Goal: Navigation & Orientation: Find specific page/section

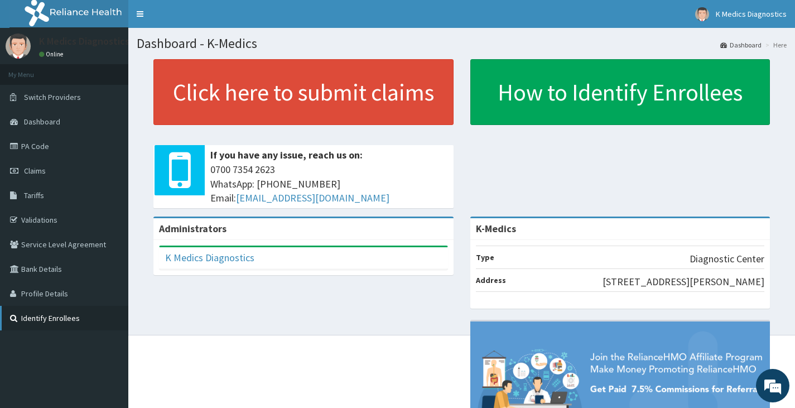
click at [57, 322] on link "Identify Enrollees" at bounding box center [64, 318] width 128 height 25
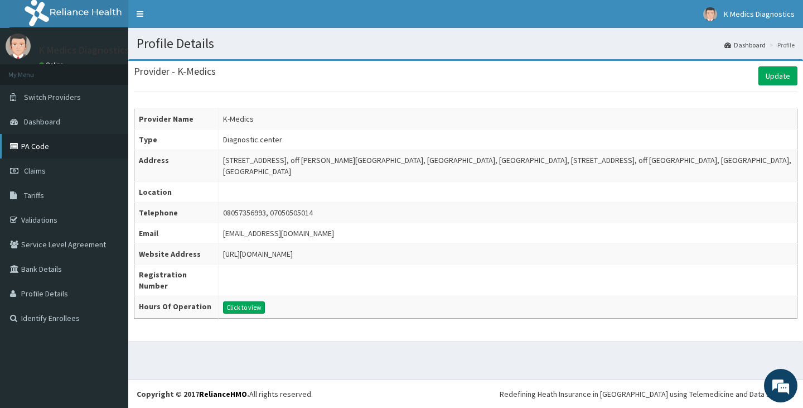
click at [40, 147] on link "PA Code" at bounding box center [64, 146] width 128 height 25
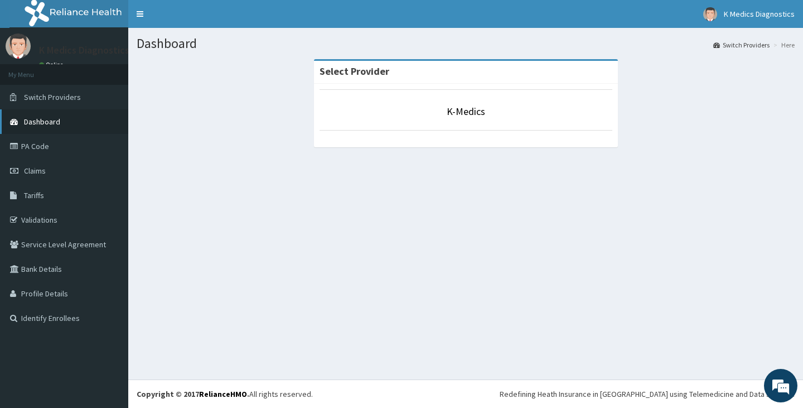
click at [51, 126] on span "Dashboard" at bounding box center [42, 122] width 36 height 10
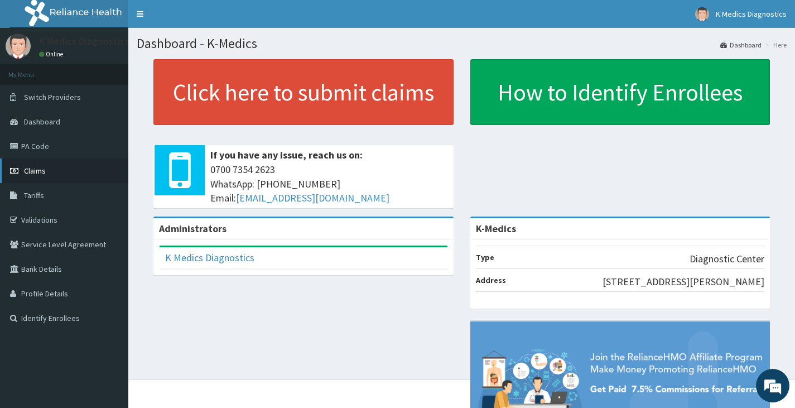
click at [28, 171] on span "Claims" at bounding box center [35, 171] width 22 height 10
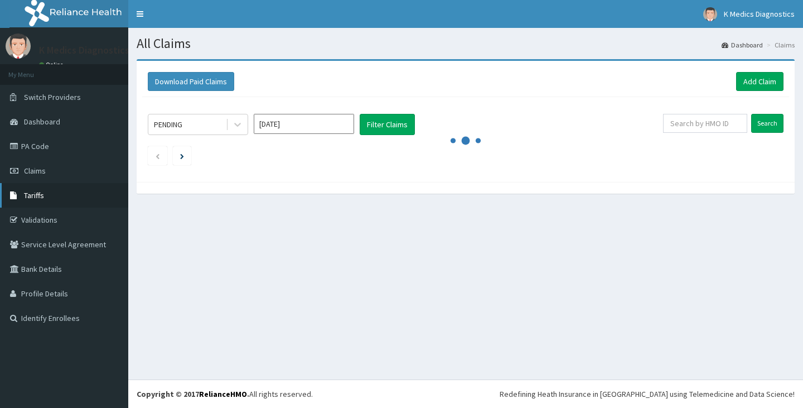
click at [42, 196] on span "Tariffs" at bounding box center [34, 195] width 20 height 10
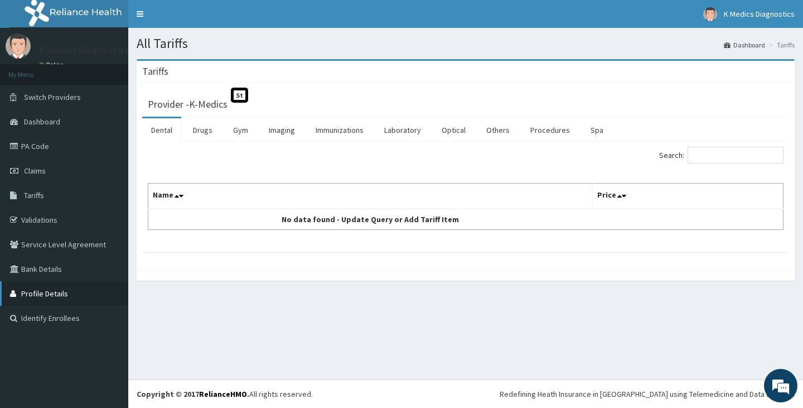
click at [50, 293] on link "Profile Details" at bounding box center [64, 293] width 128 height 25
